Goal: Find specific page/section: Find specific page/section

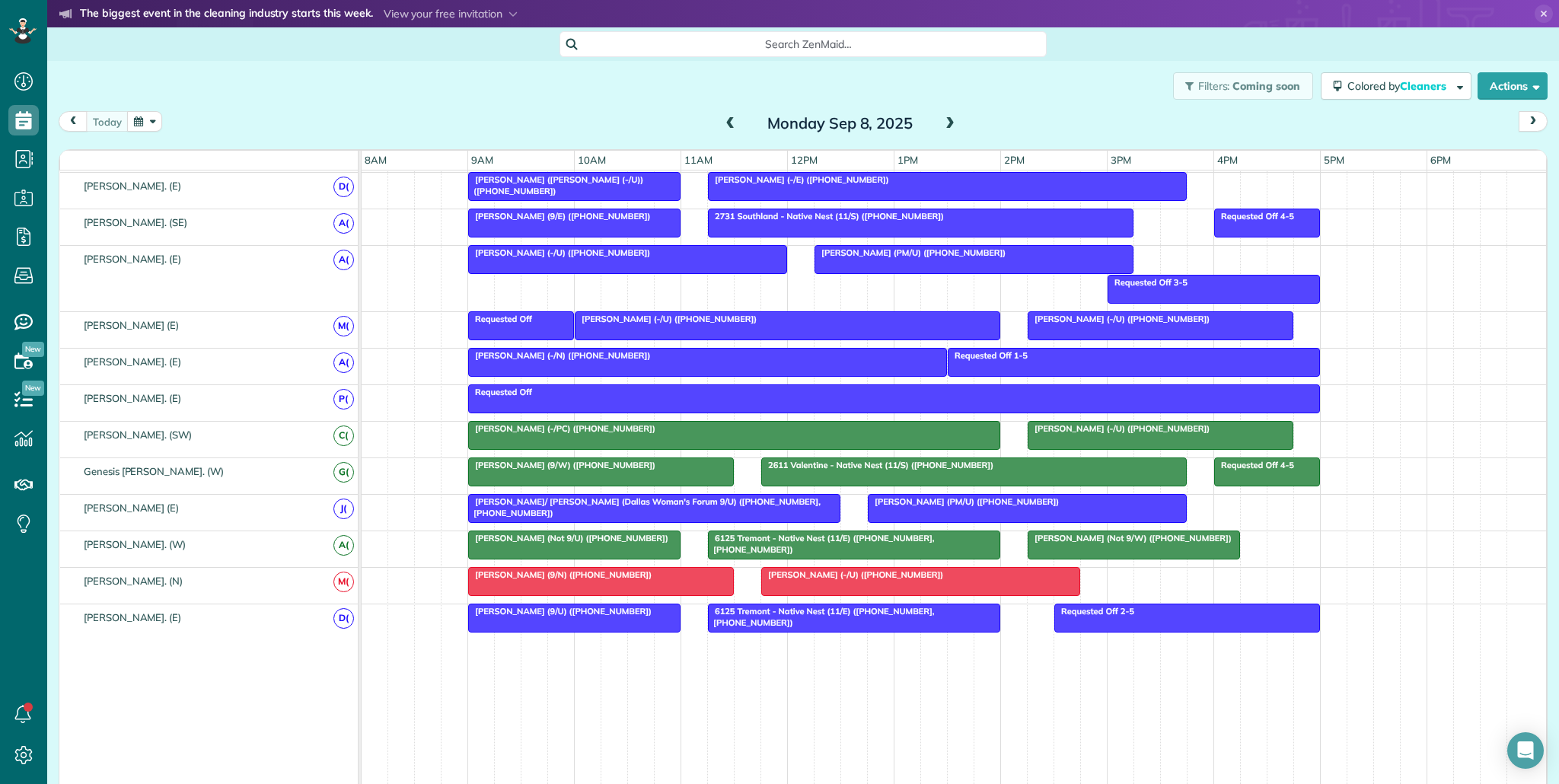
scroll to position [782, 0]
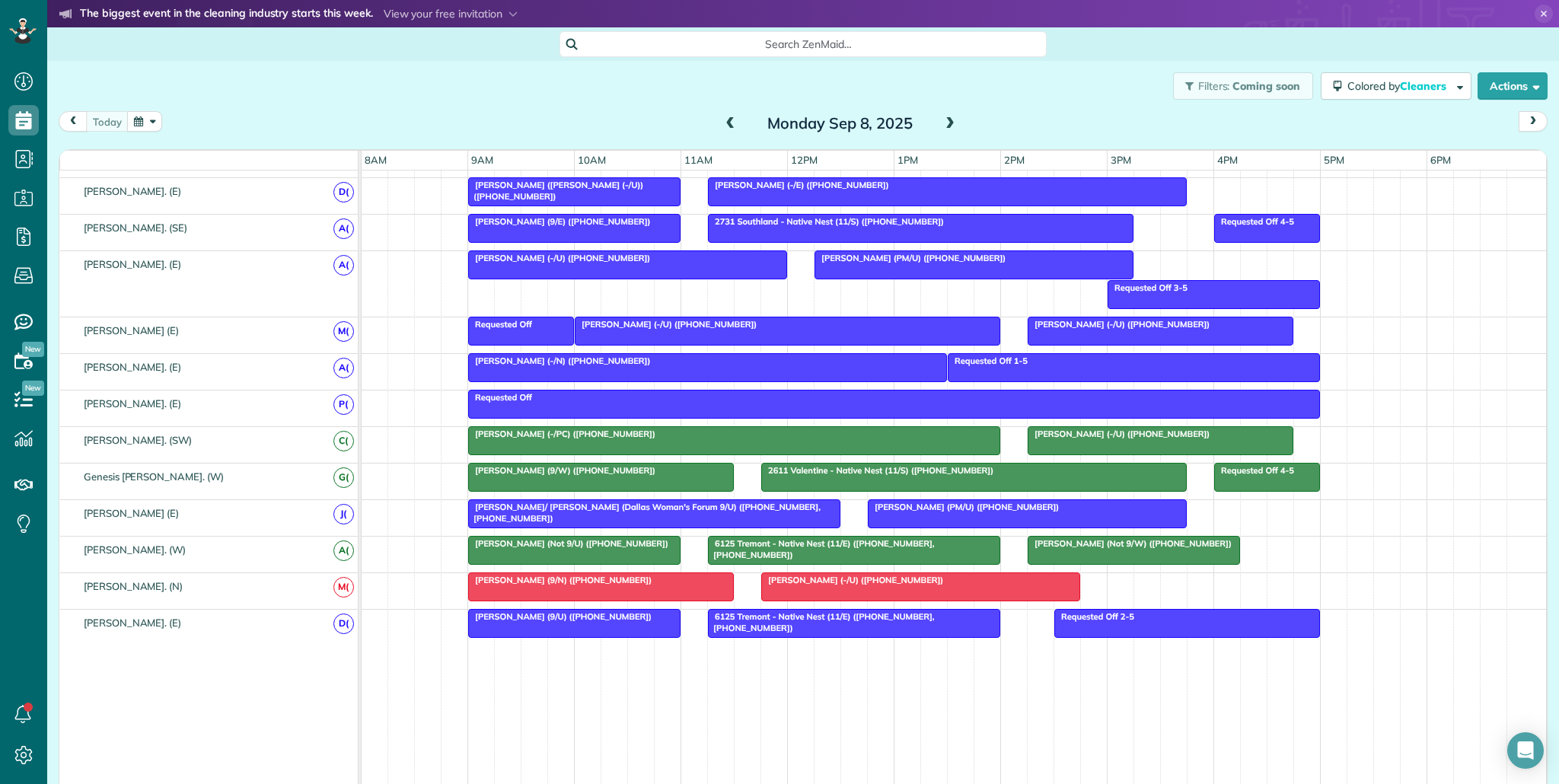
click at [786, 481] on div at bounding box center [973, 476] width 424 height 27
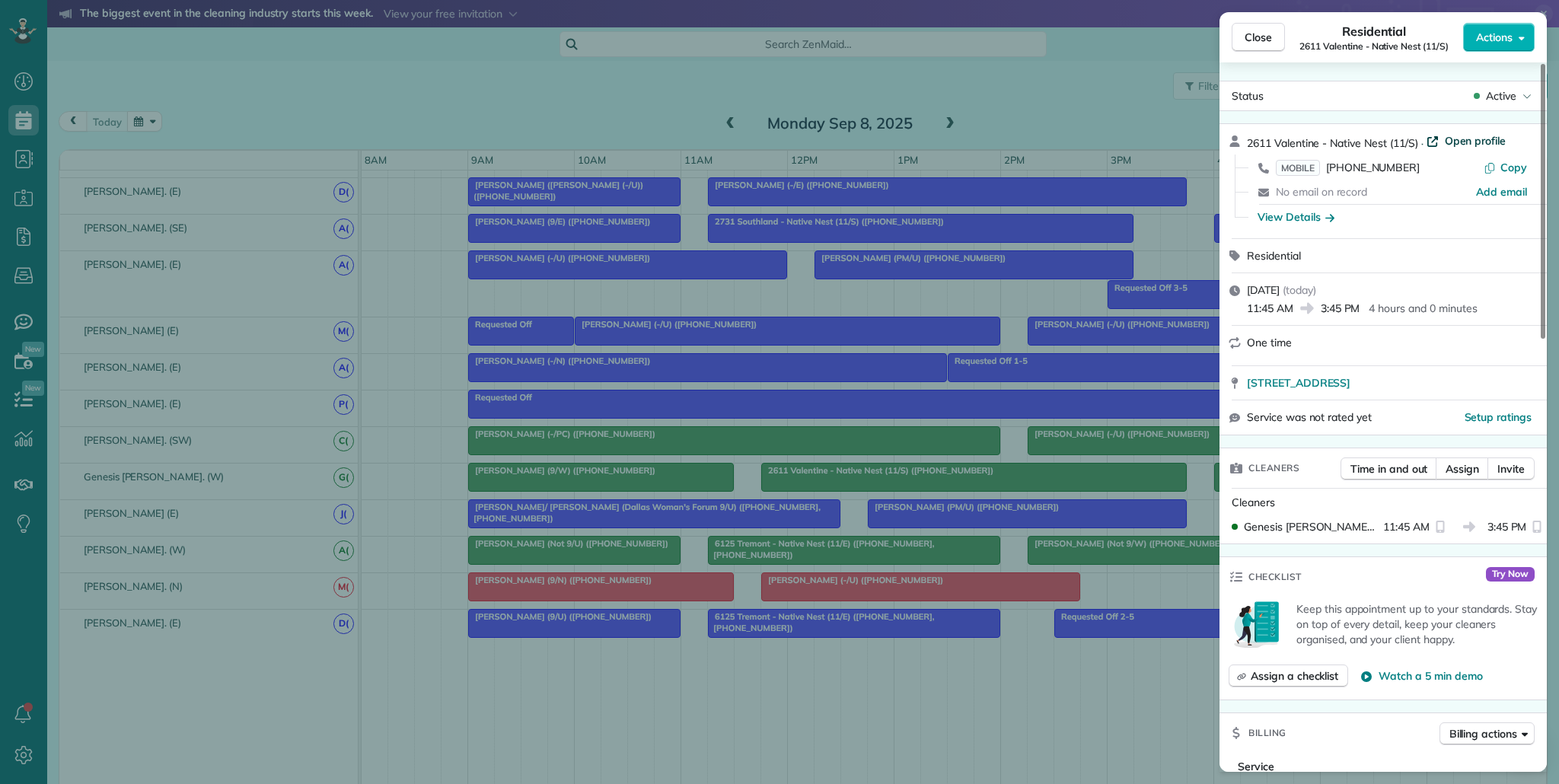
click at [1500, 134] on span "Open profile" at bounding box center [1475, 140] width 62 height 15
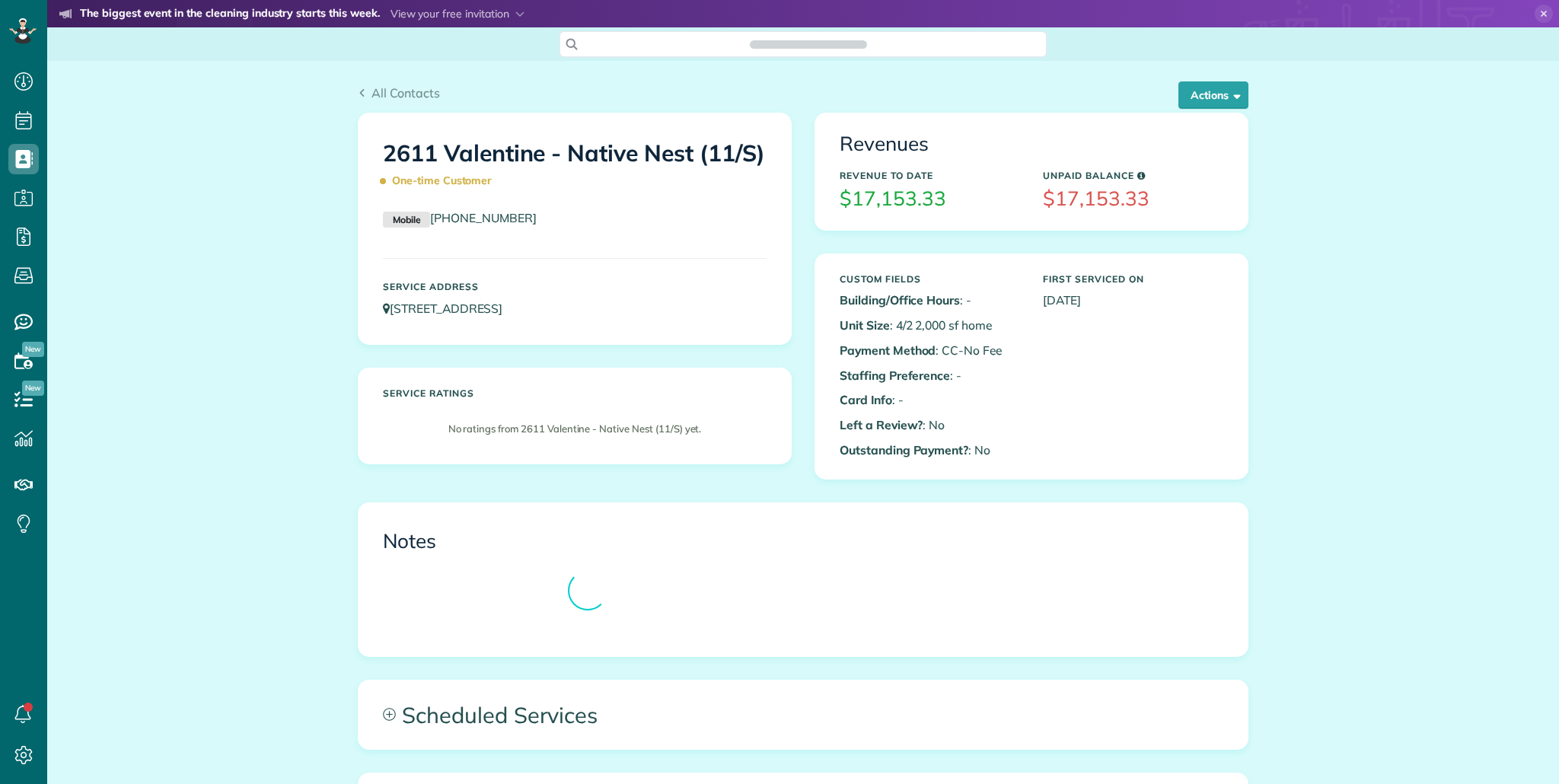
scroll to position [7, 7]
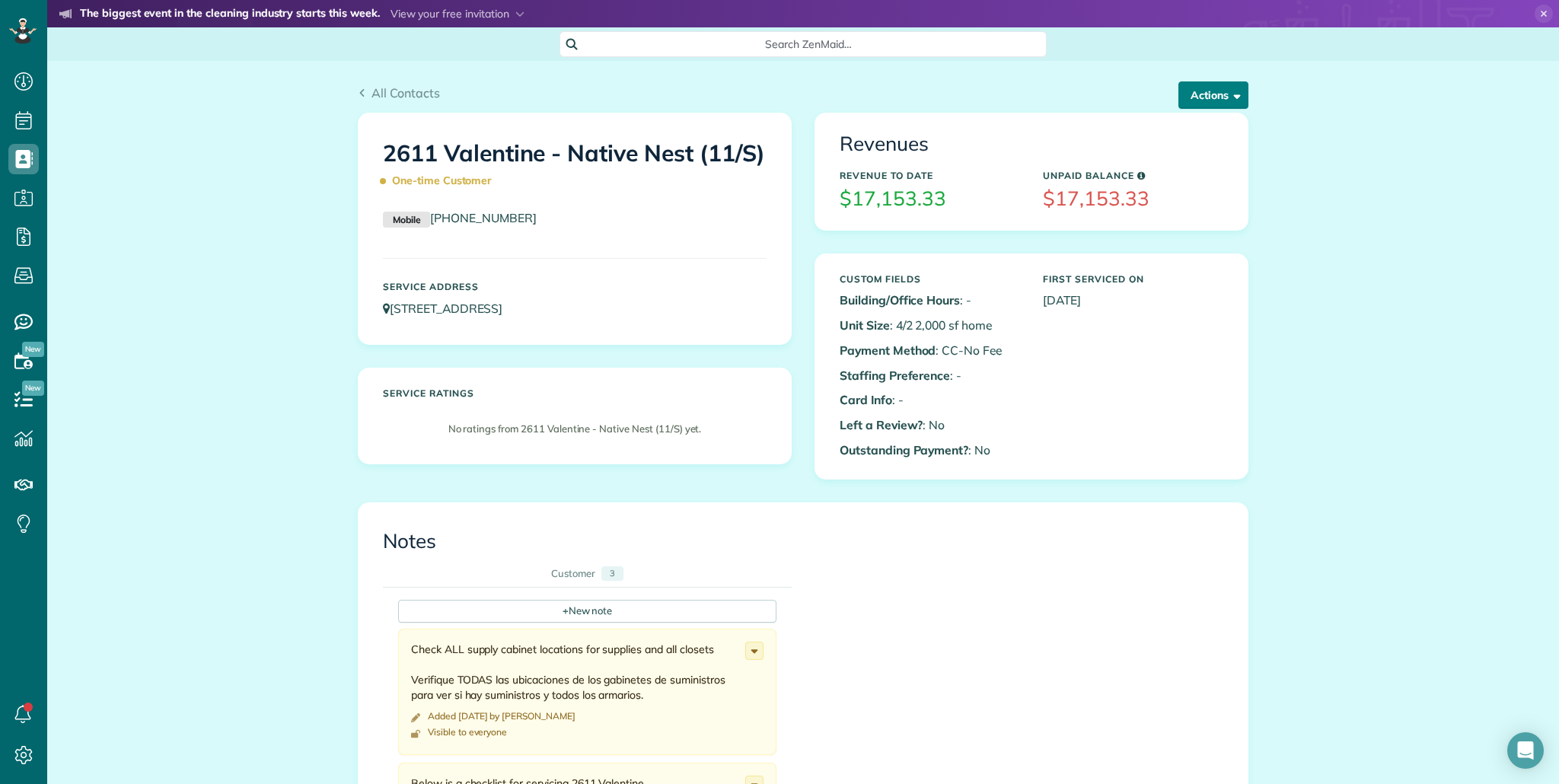
click at [1227, 94] on button "Actions" at bounding box center [1214, 94] width 70 height 27
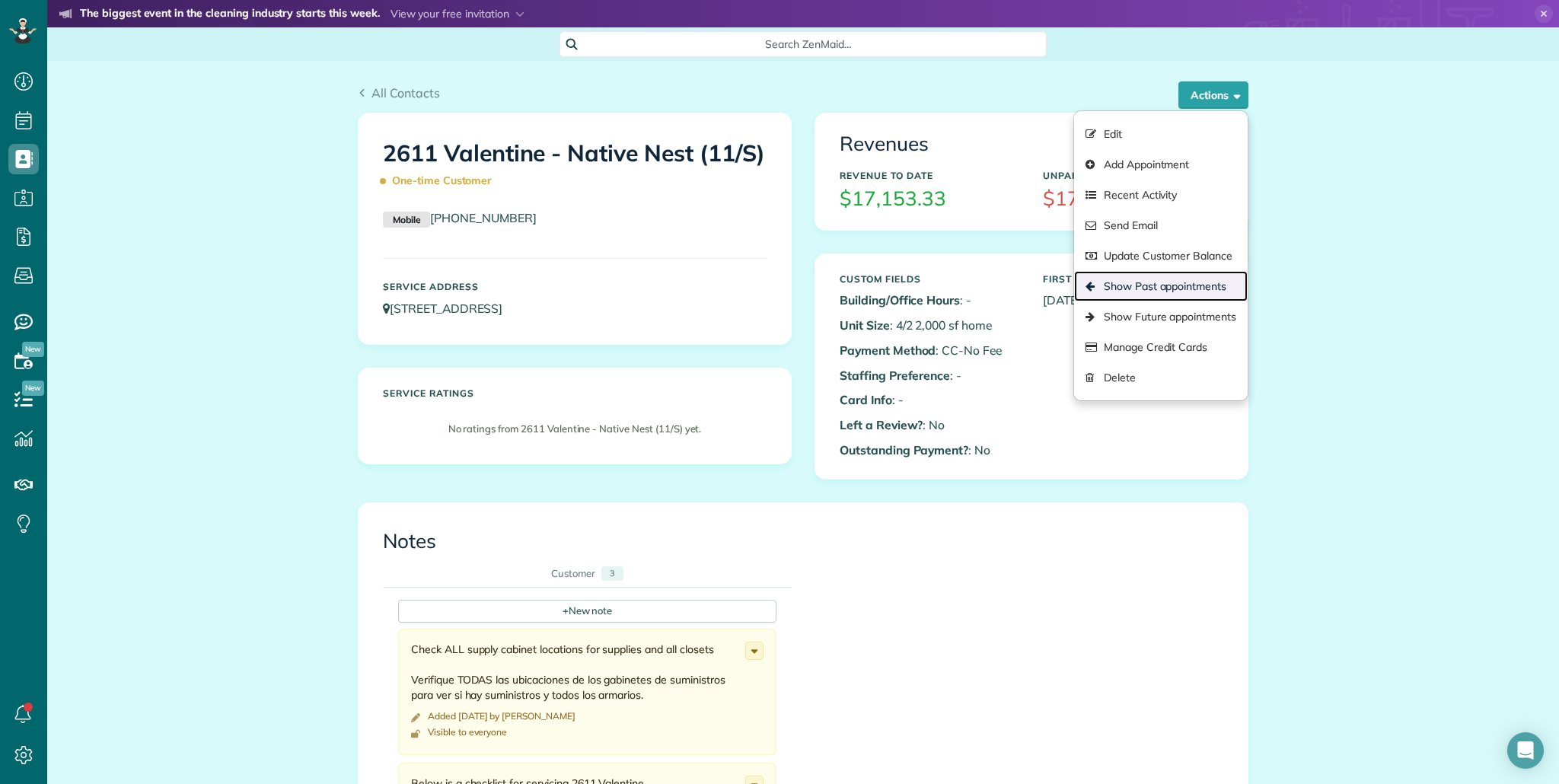
click at [1172, 291] on link "Show Past appointments" at bounding box center [1160, 286] width 173 height 31
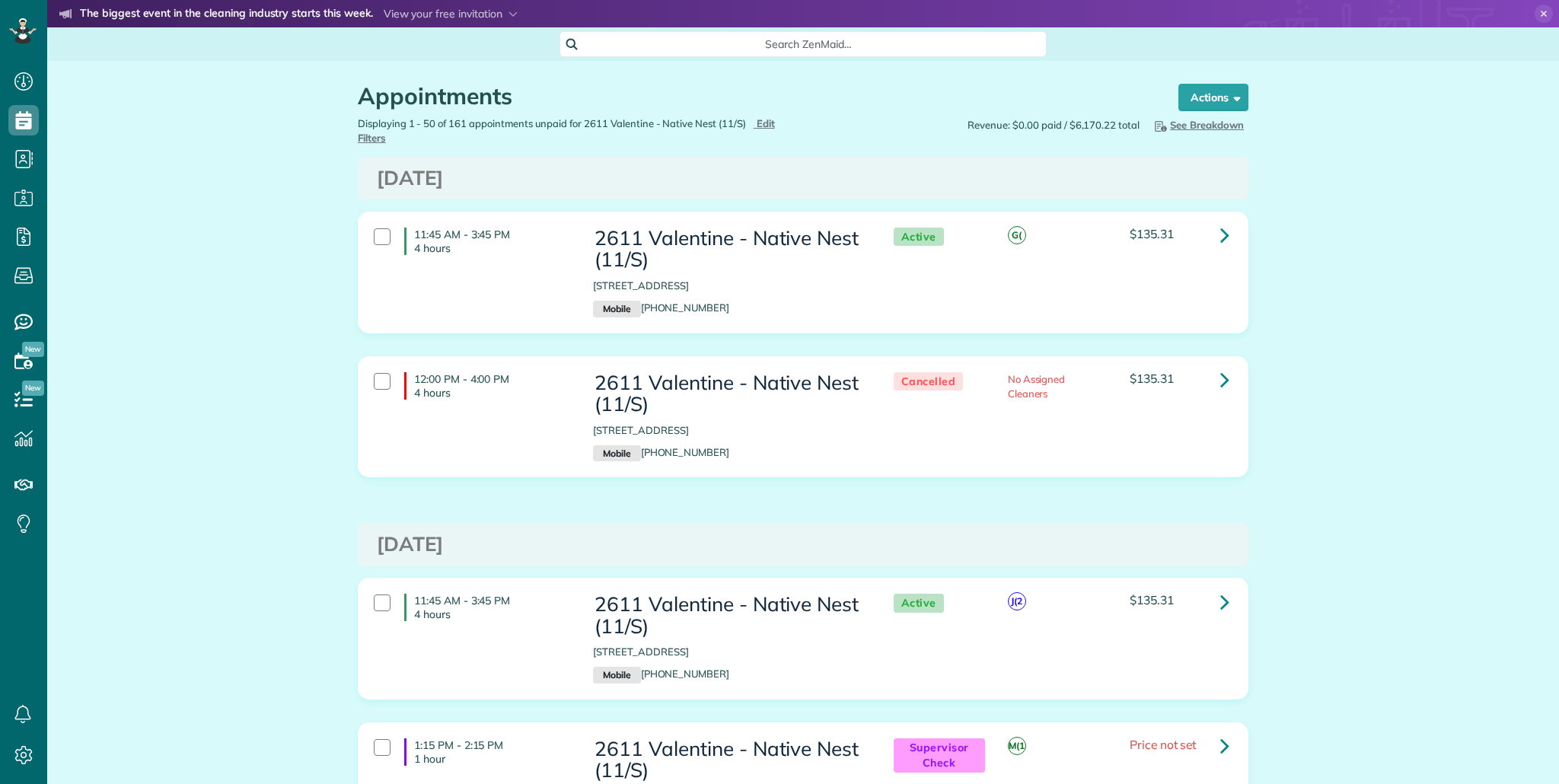
scroll to position [7, 7]
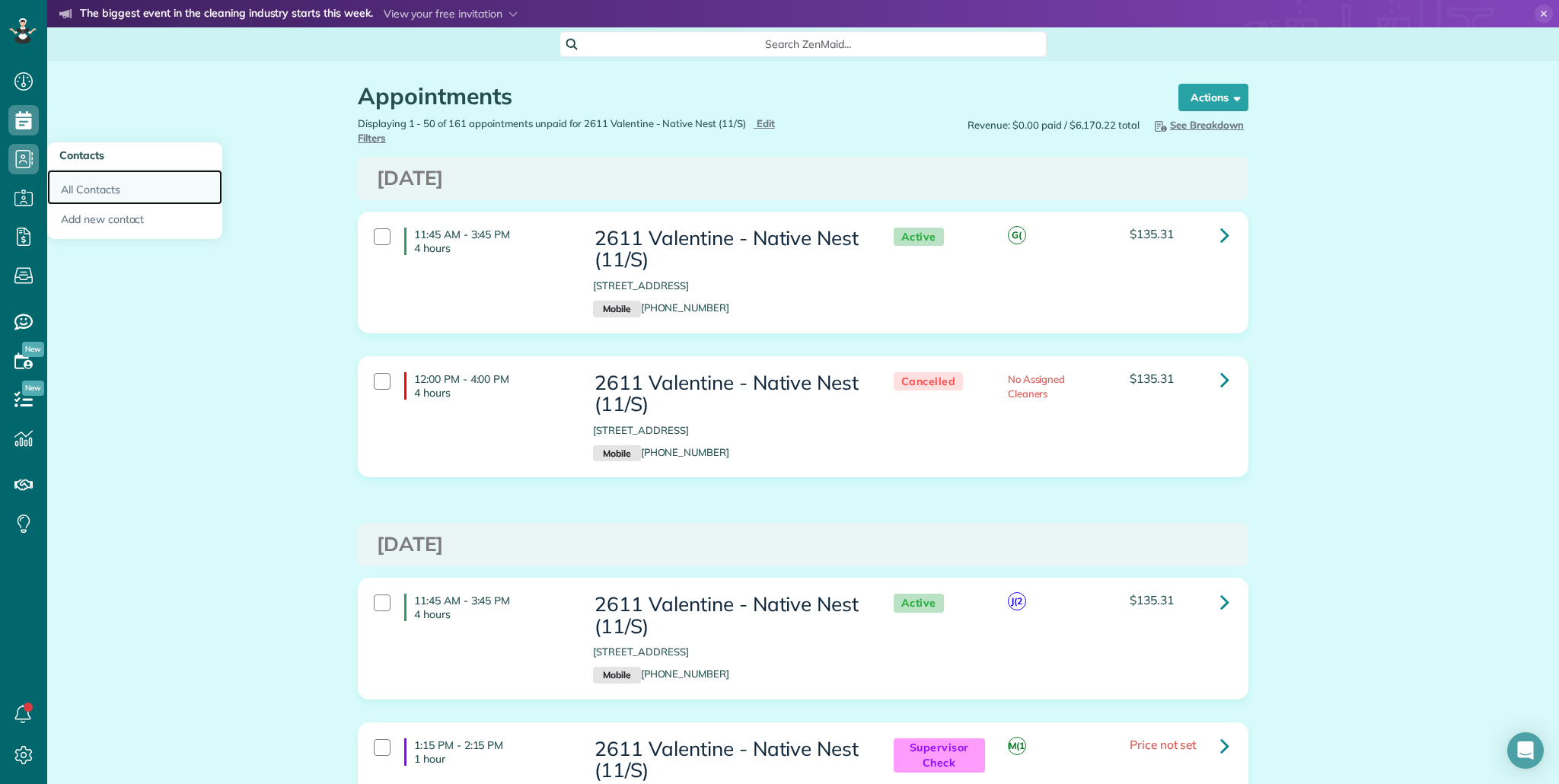
click at [86, 183] on link "All Contacts" at bounding box center [135, 187] width 175 height 35
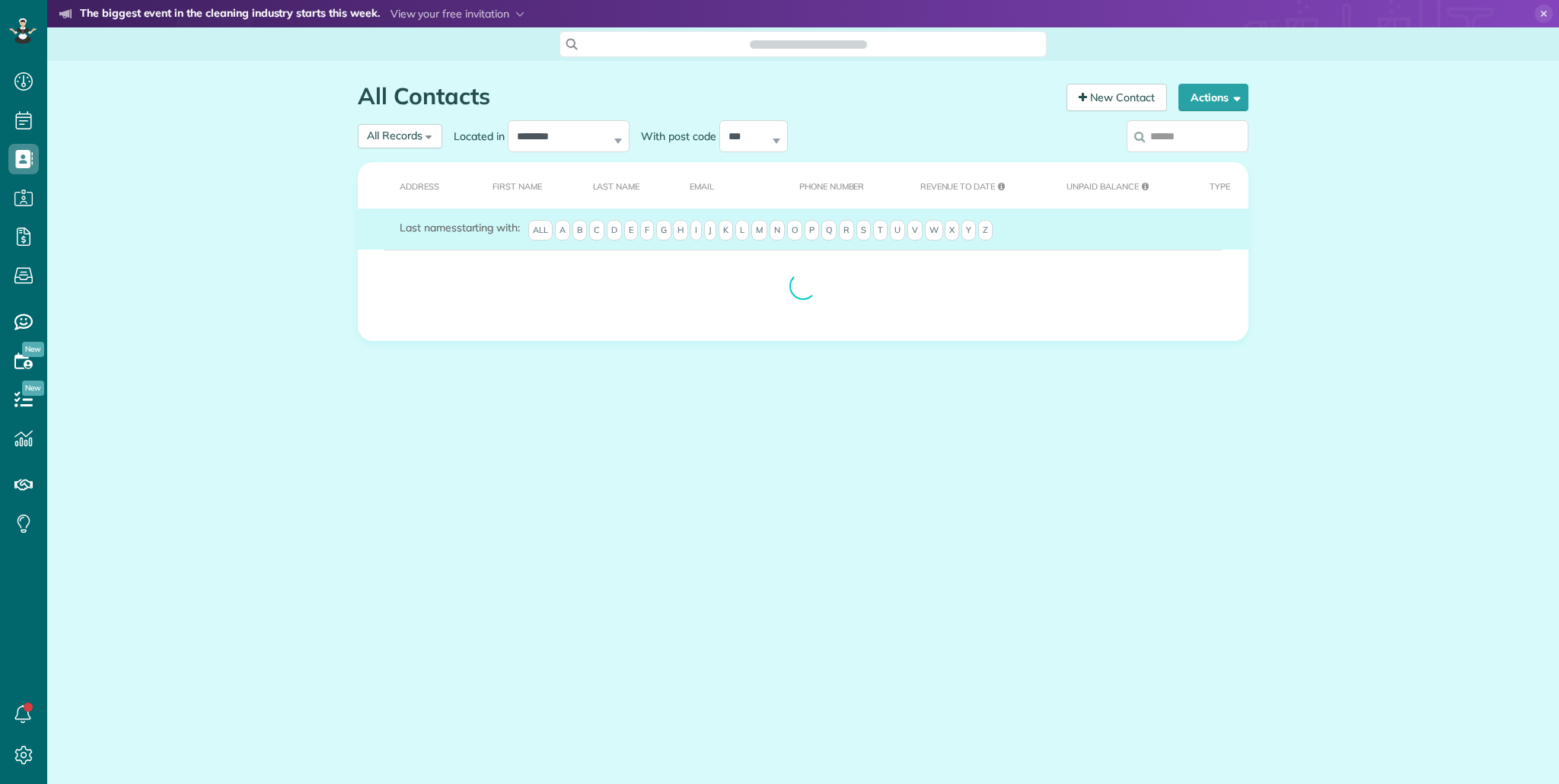
scroll to position [7, 7]
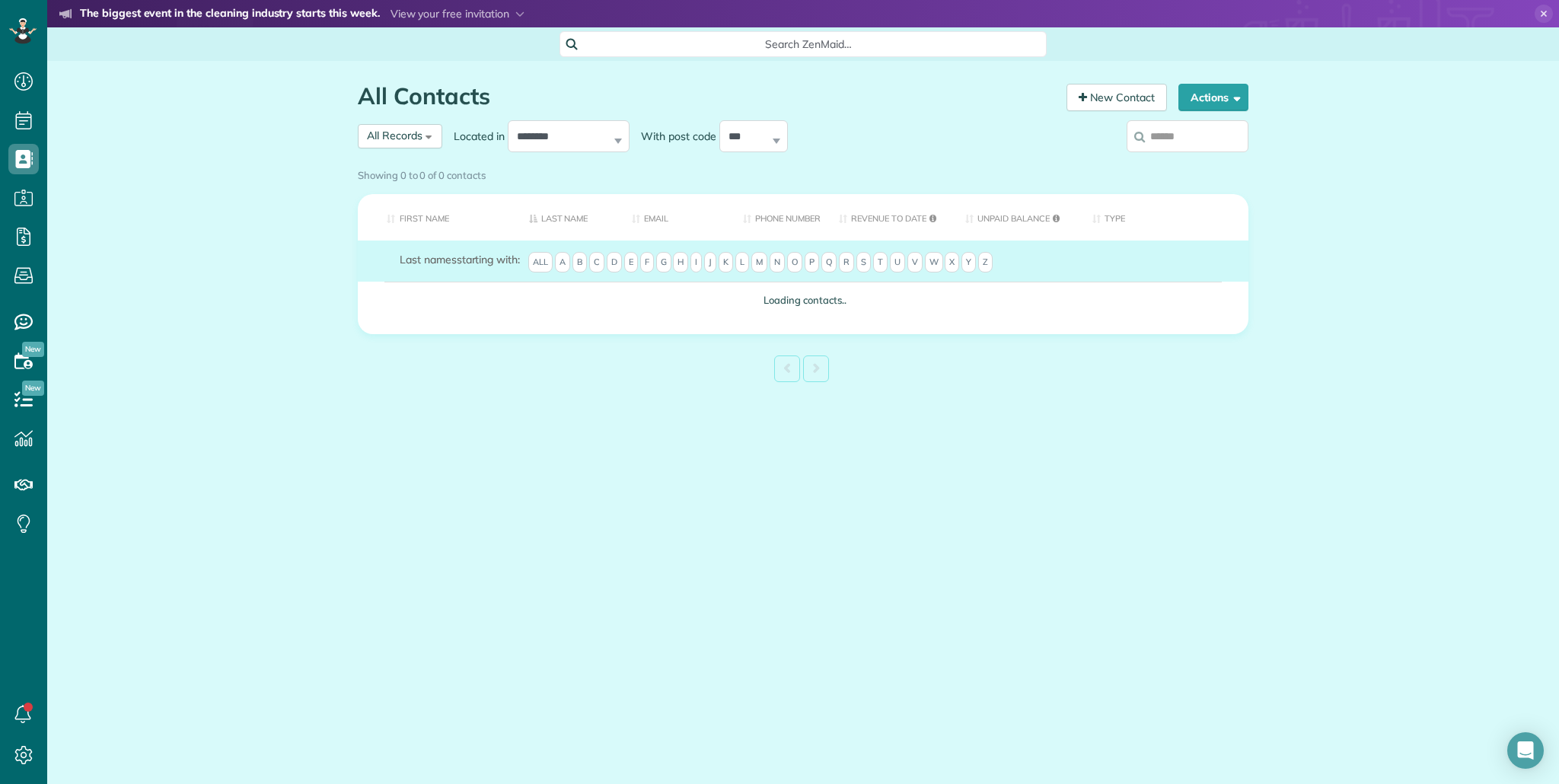
click at [1185, 162] on div "Showing 0 to 0 of 0 contacts" at bounding box center [803, 175] width 914 height 26
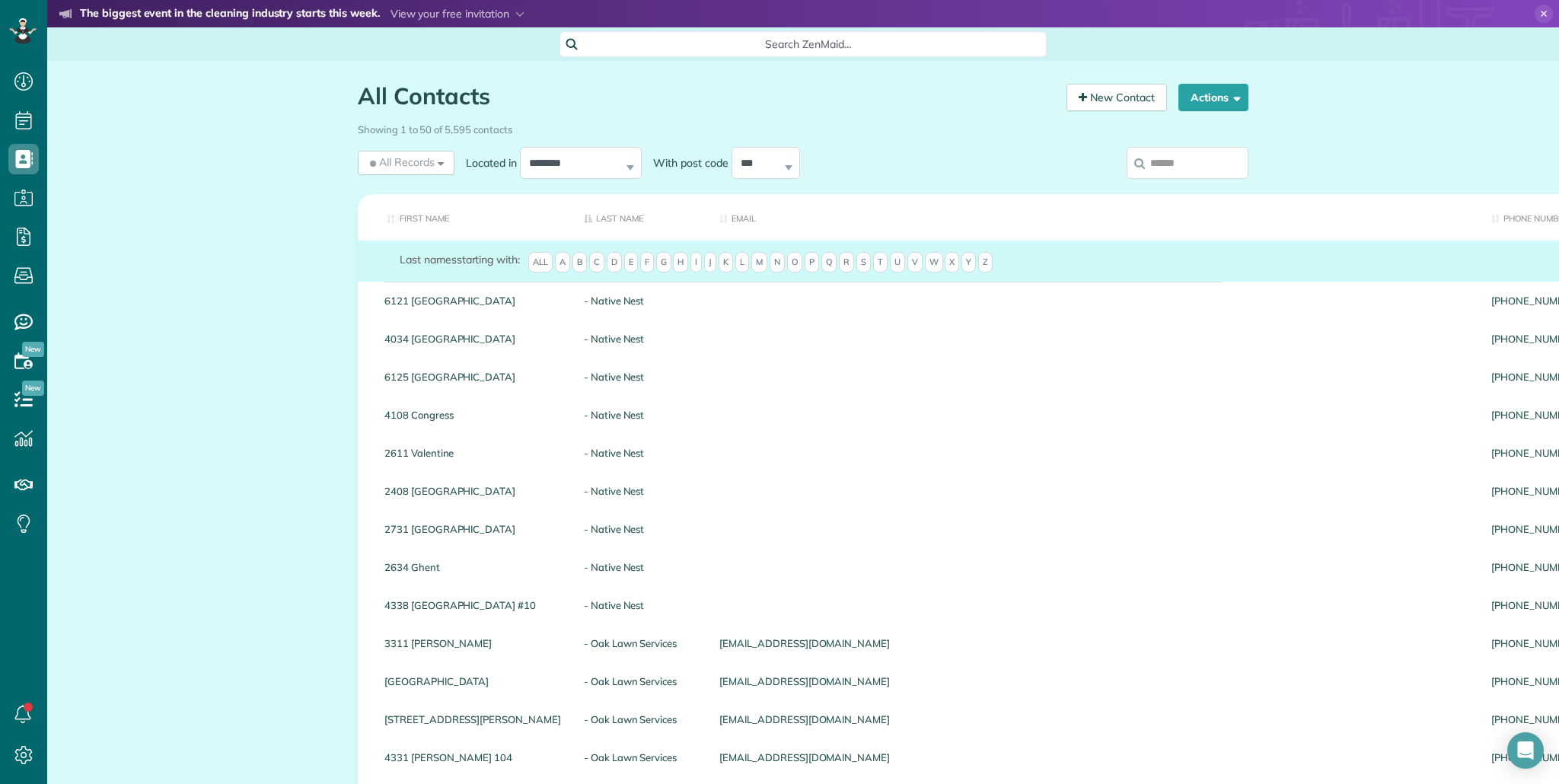
click at [1190, 155] on input "search" at bounding box center [1187, 163] width 122 height 32
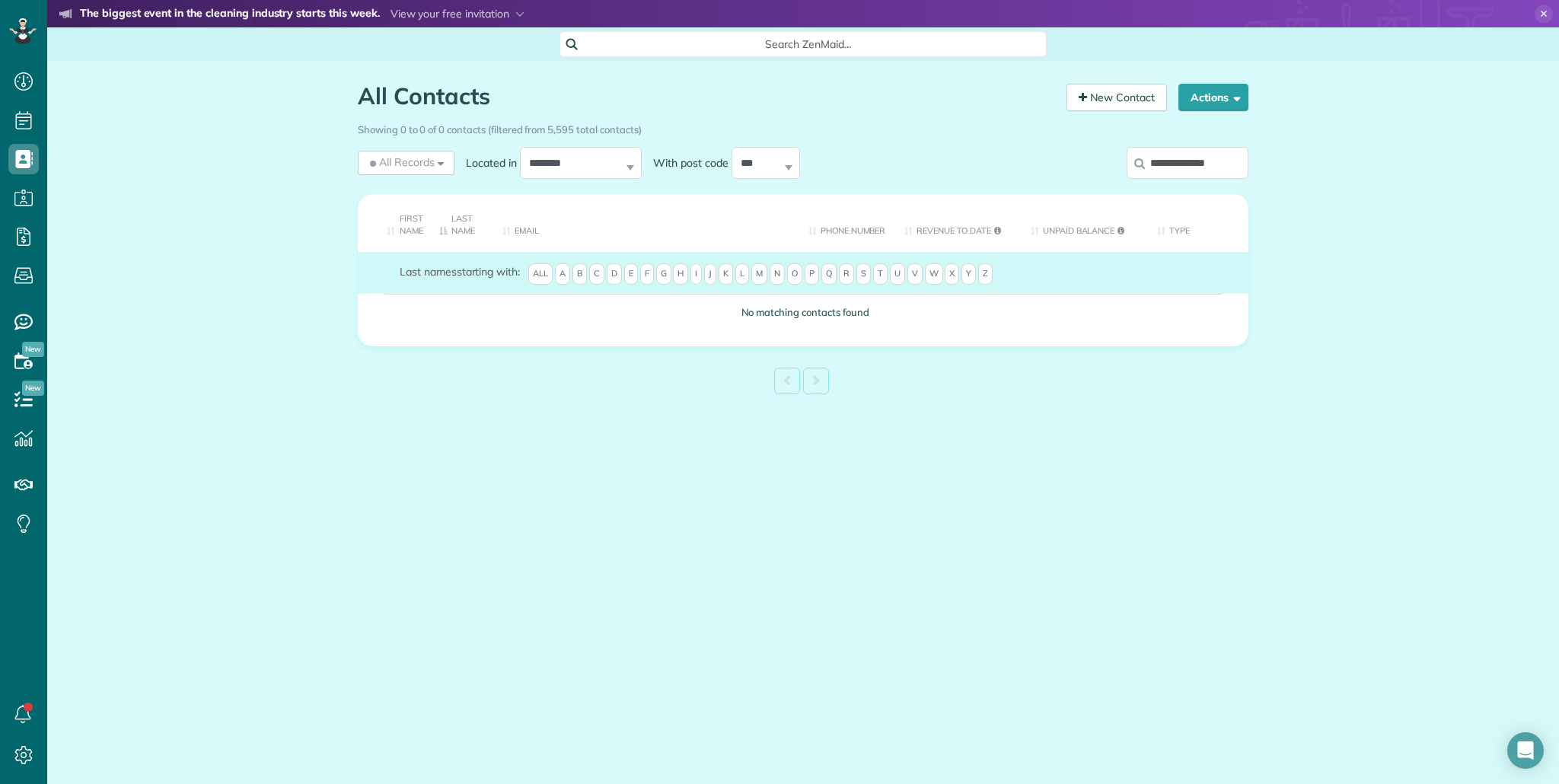
scroll to position [0, 3]
type input "**********"
